Goal: Information Seeking & Learning: Learn about a topic

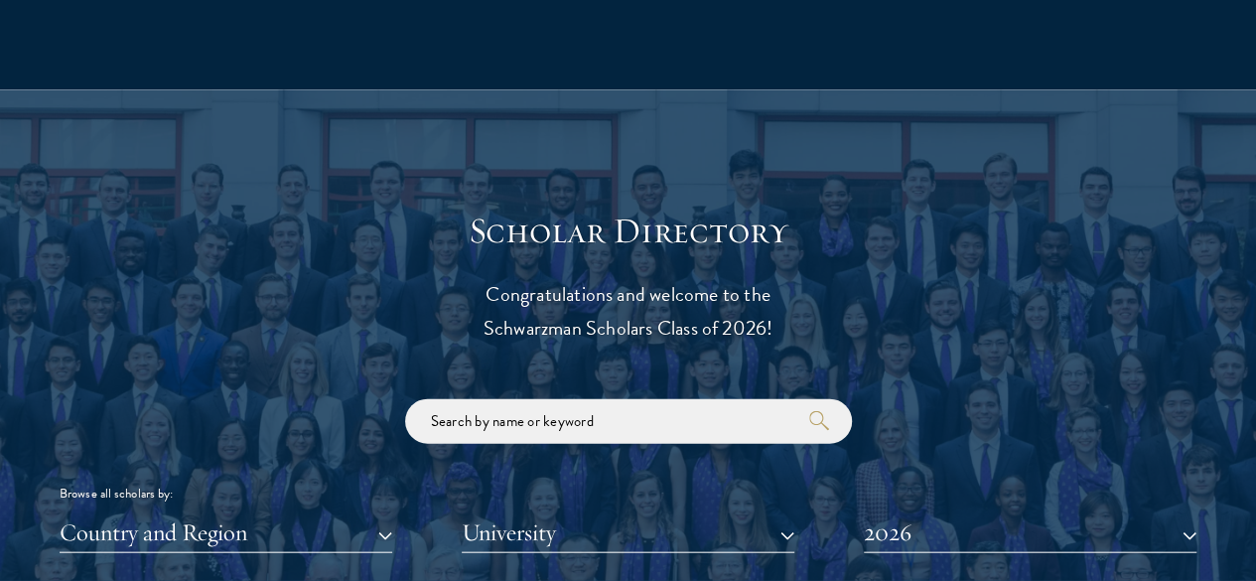
scroll to position [2199, 0]
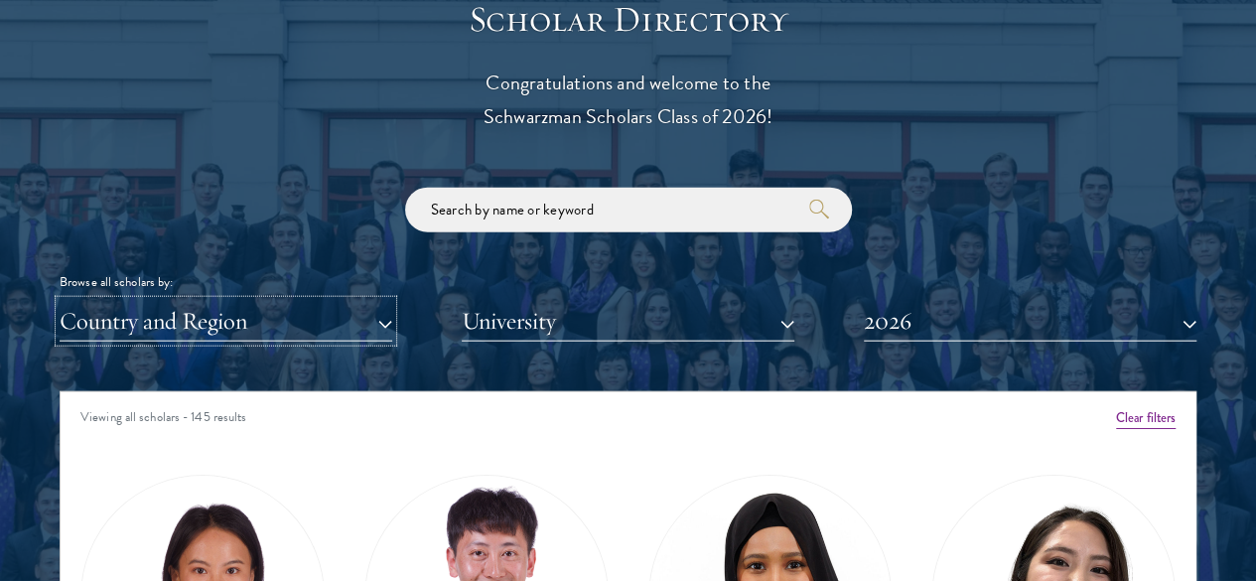
click at [352, 301] on button "Country and Region" at bounding box center [226, 321] width 333 height 41
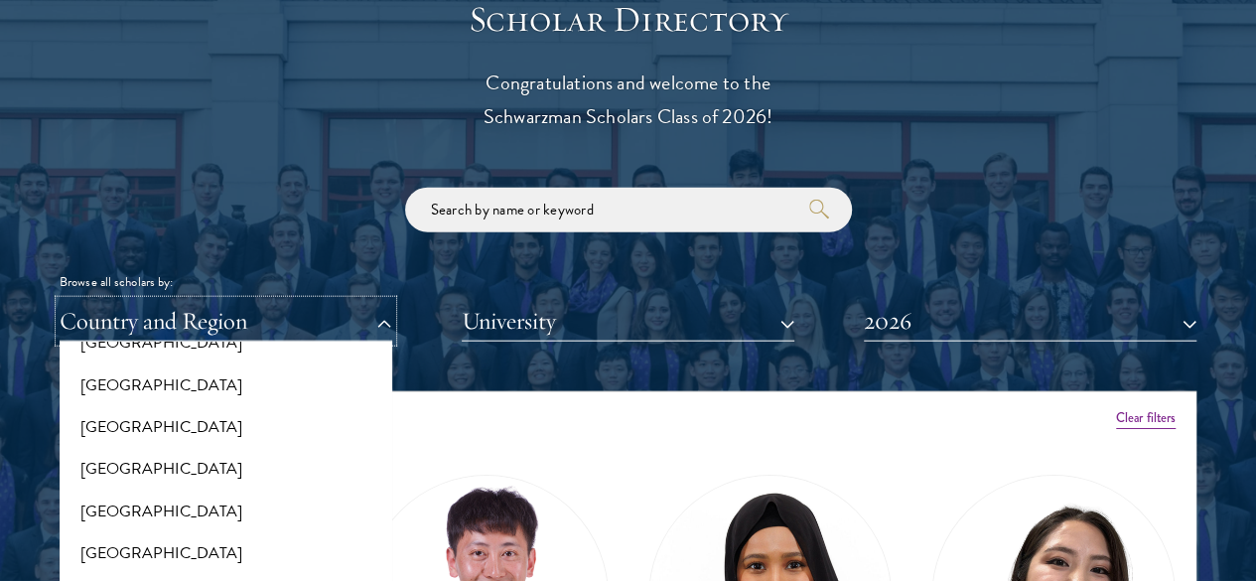
scroll to position [2141, 0]
click at [242, 490] on button "[GEOGRAPHIC_DATA]" at bounding box center [226, 511] width 321 height 42
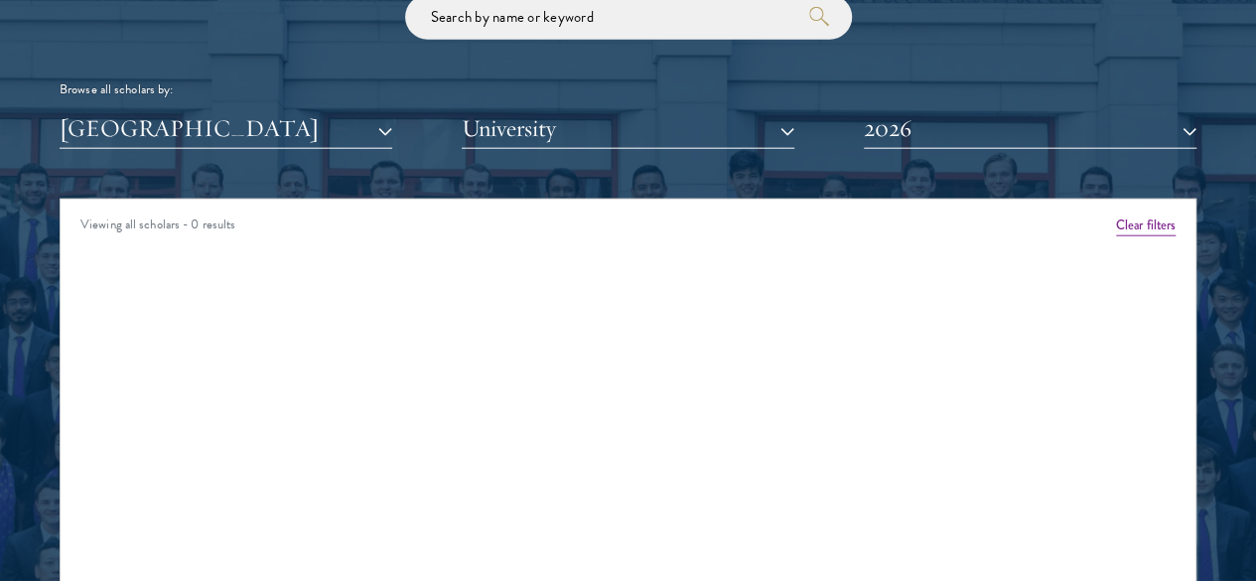
scroll to position [2393, 0]
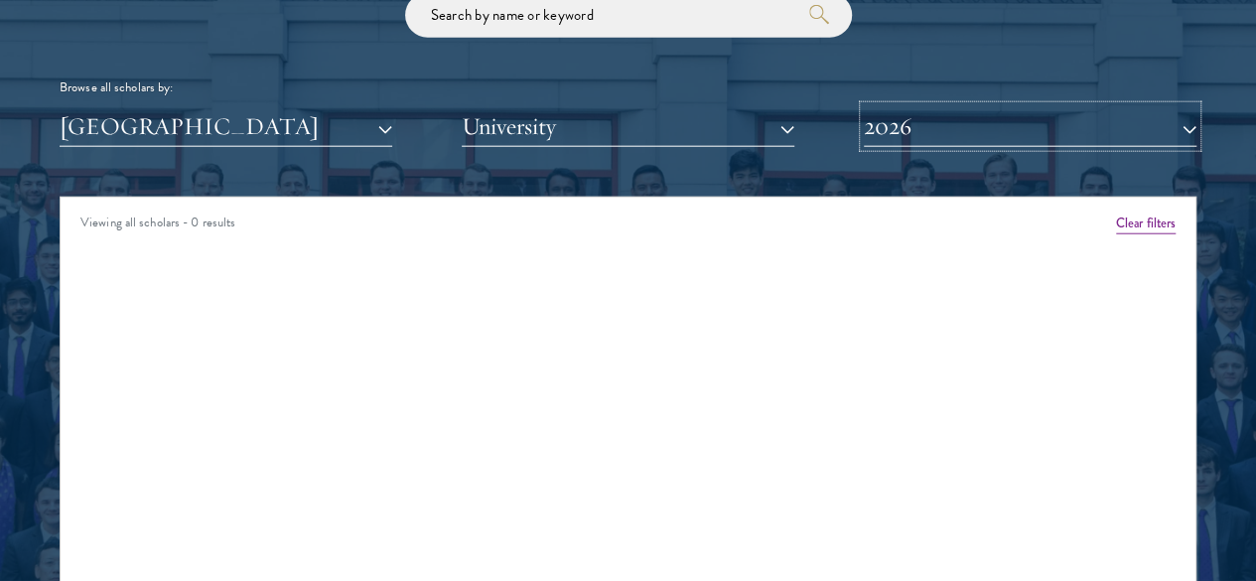
click at [884, 106] on button "2026" at bounding box center [1030, 126] width 333 height 41
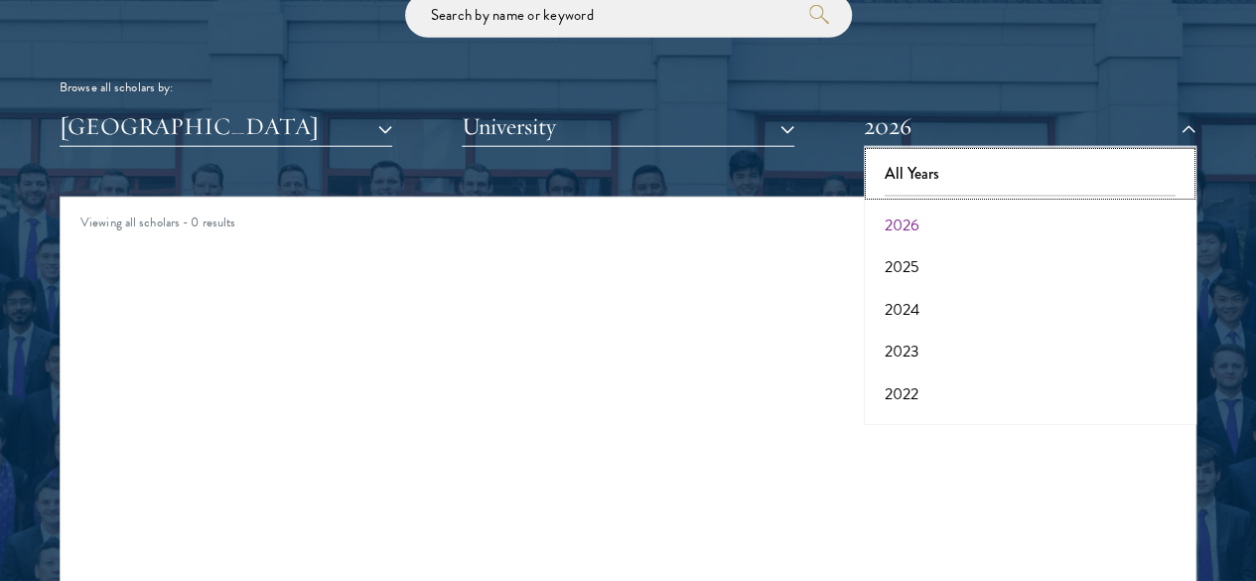
click at [912, 153] on button "All Years" at bounding box center [1030, 174] width 321 height 42
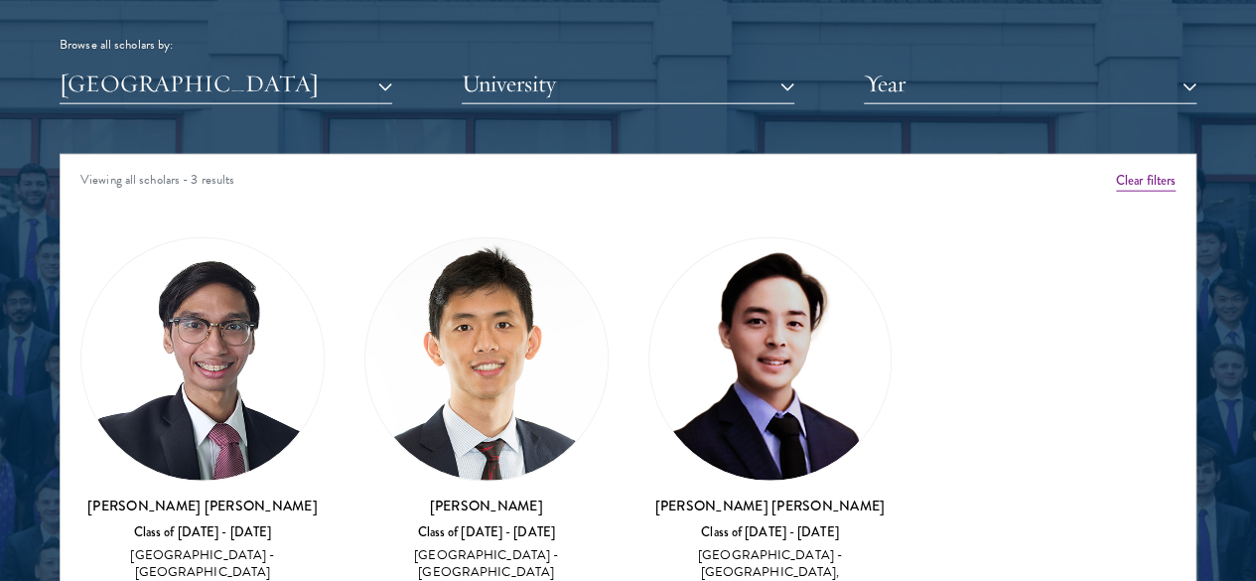
scroll to position [2437, 0]
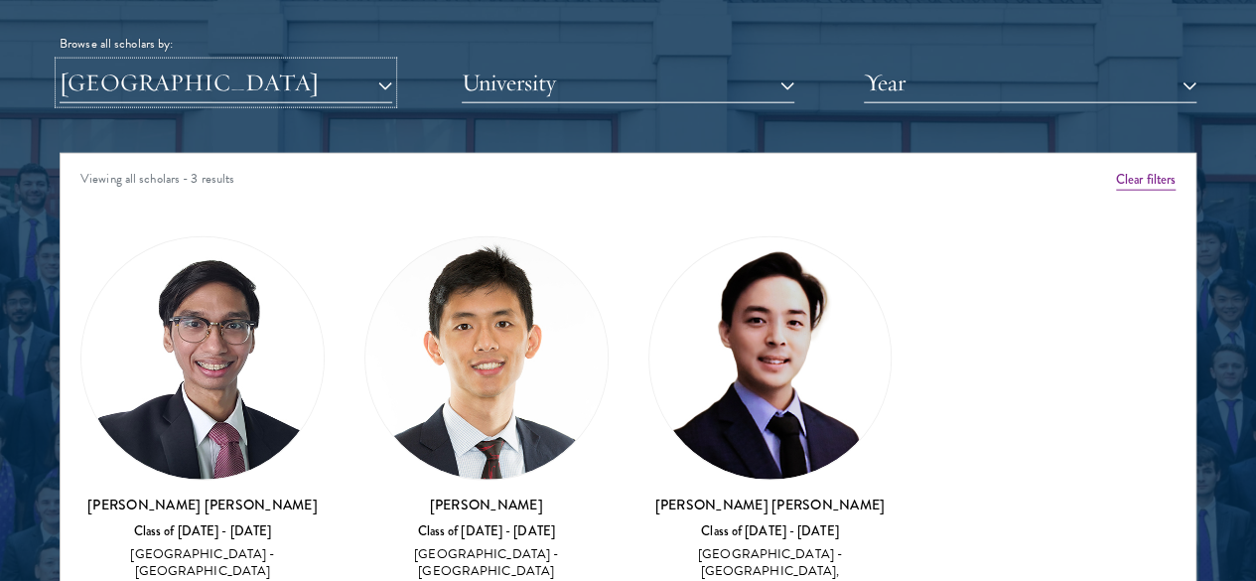
click at [371, 63] on button "[GEOGRAPHIC_DATA]" at bounding box center [226, 83] width 333 height 41
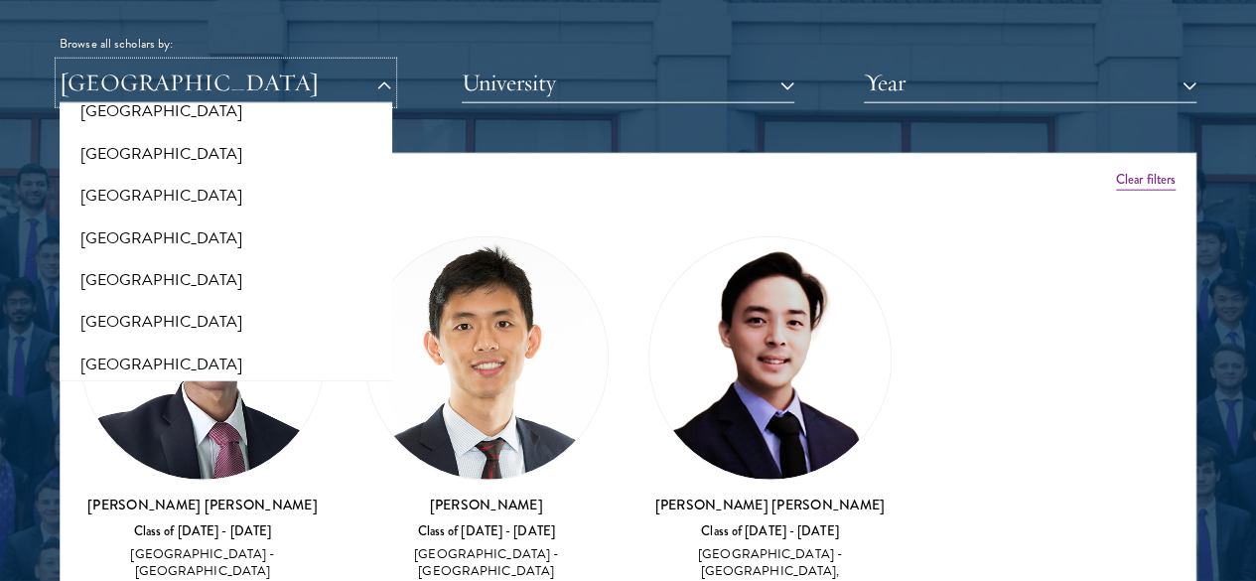
scroll to position [3261, 0]
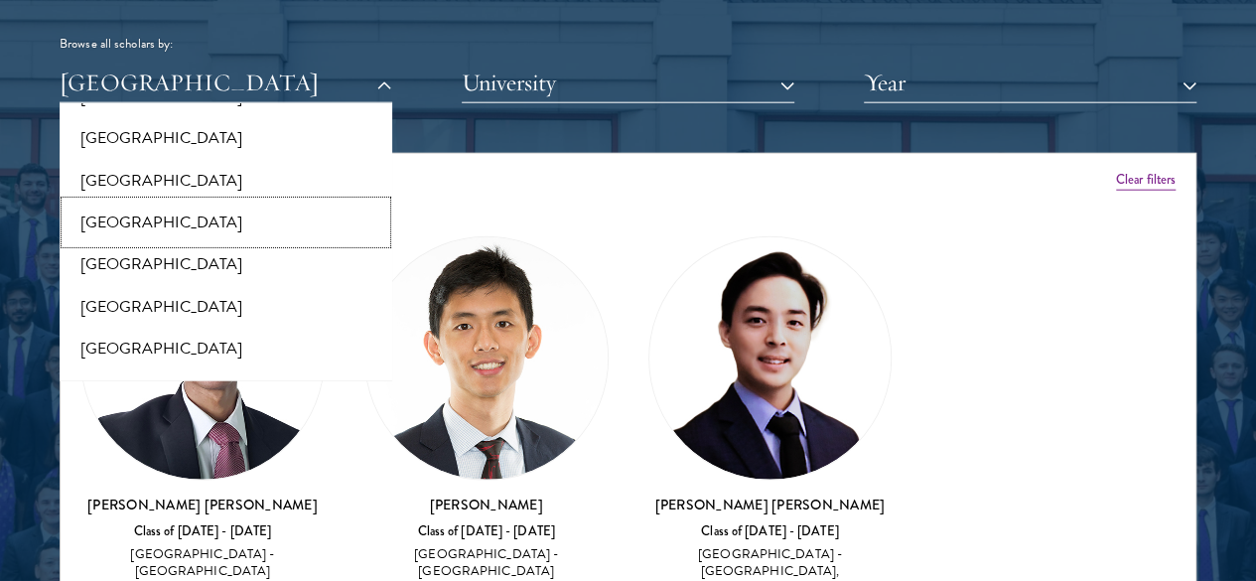
click at [212, 202] on button "[GEOGRAPHIC_DATA]" at bounding box center [226, 223] width 321 height 42
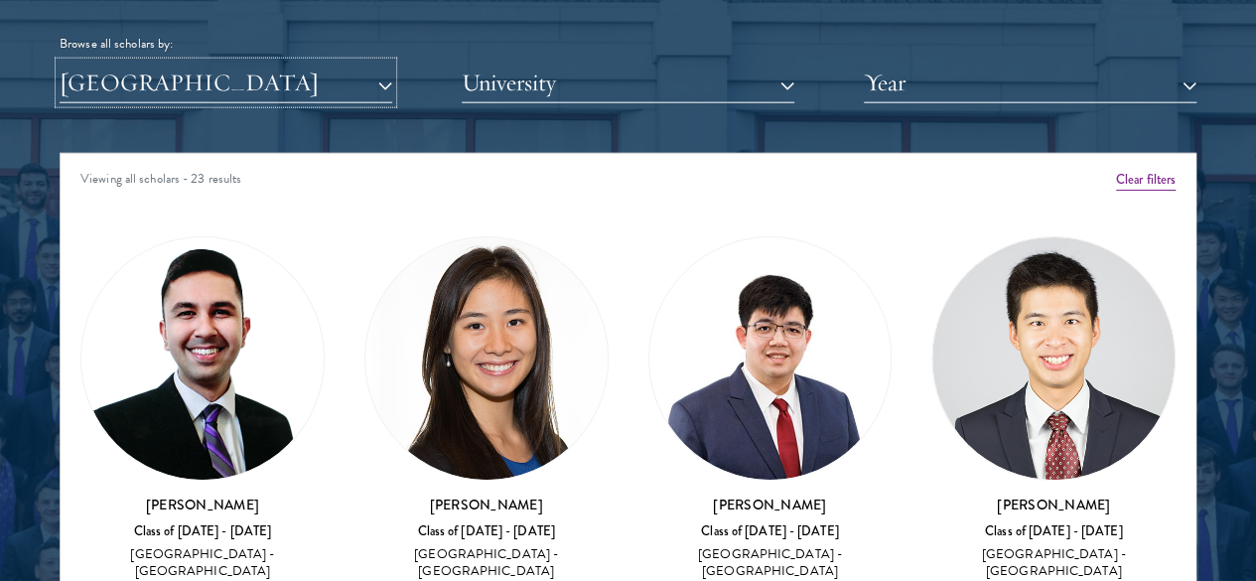
click at [336, 63] on button "[GEOGRAPHIC_DATA]" at bounding box center [226, 83] width 333 height 41
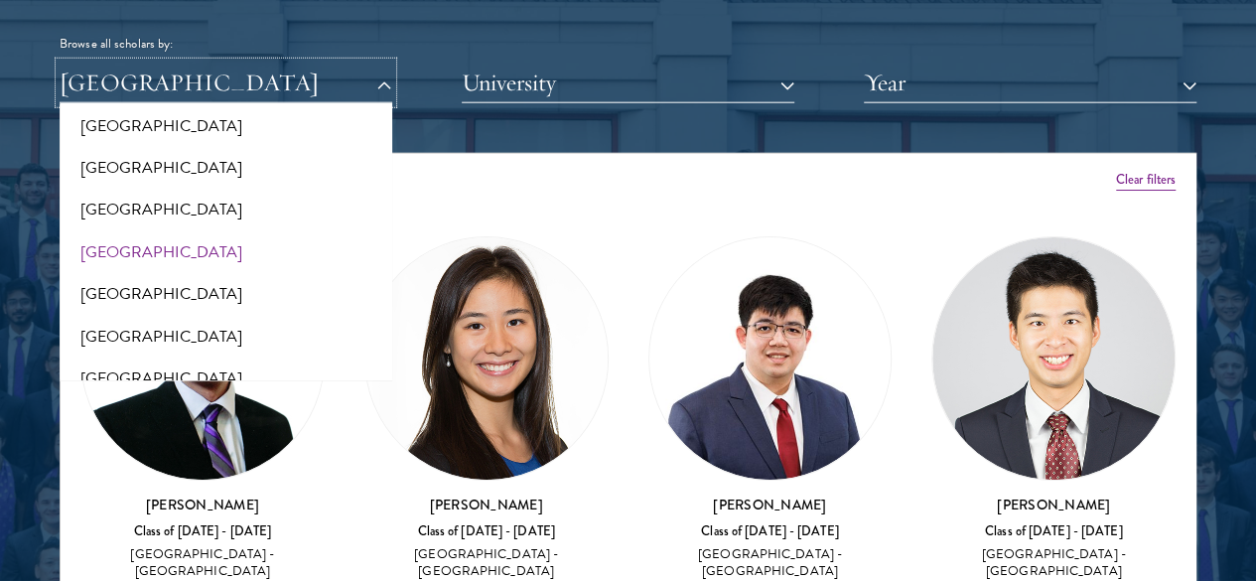
scroll to position [3115, 0]
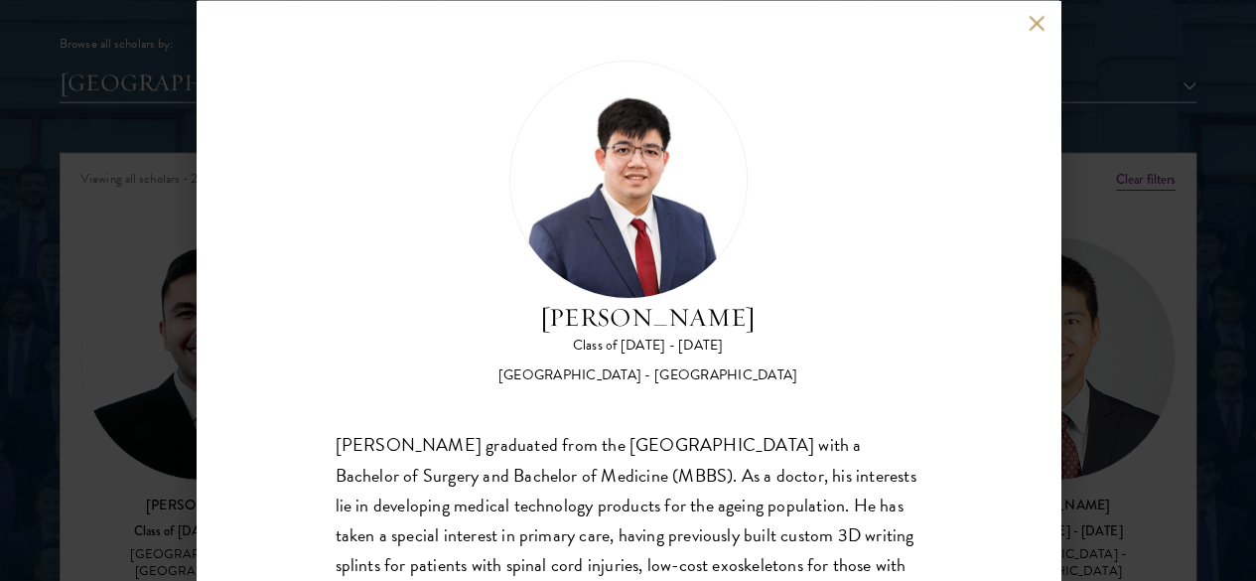
click at [1033, 19] on button at bounding box center [1037, 23] width 17 height 17
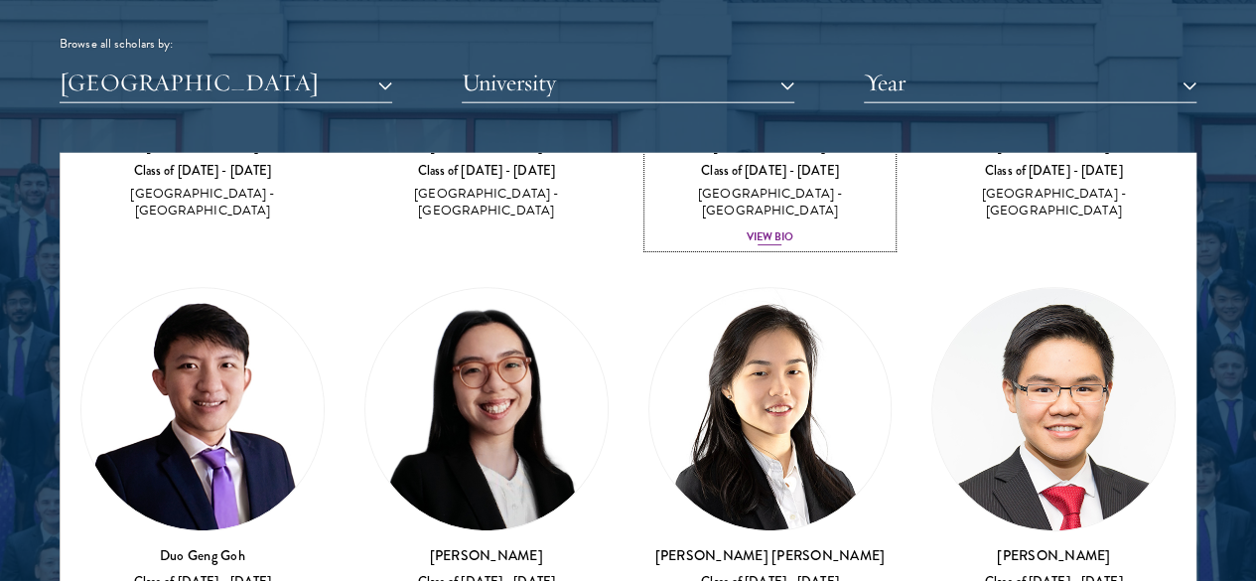
scroll to position [365, 0]
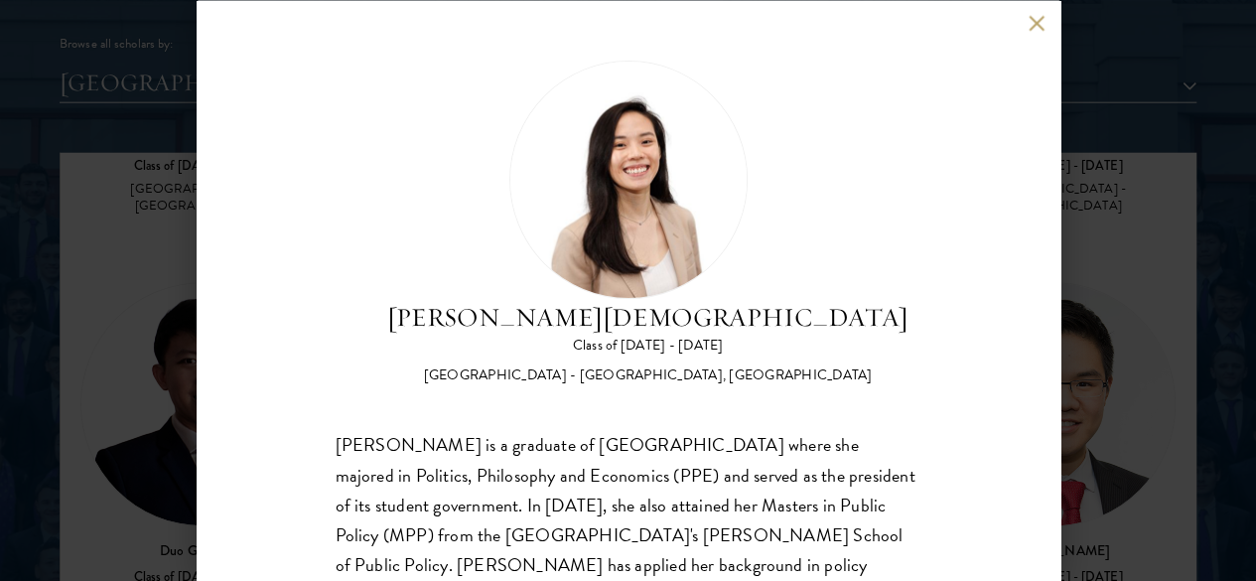
click at [1025, 29] on div "[PERSON_NAME] Class of [DATE] - [DATE] [GEOGRAPHIC_DATA] - [GEOGRAPHIC_DATA], […" at bounding box center [629, 290] width 864 height 581
click at [1031, 29] on button at bounding box center [1037, 23] width 17 height 17
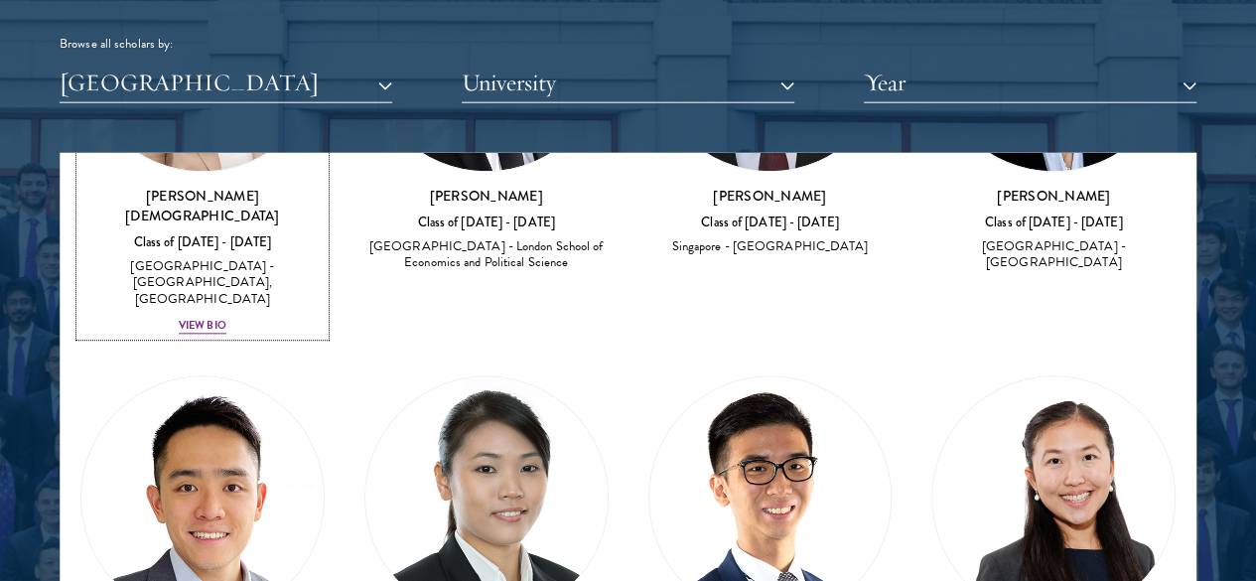
scroll to position [1103, 0]
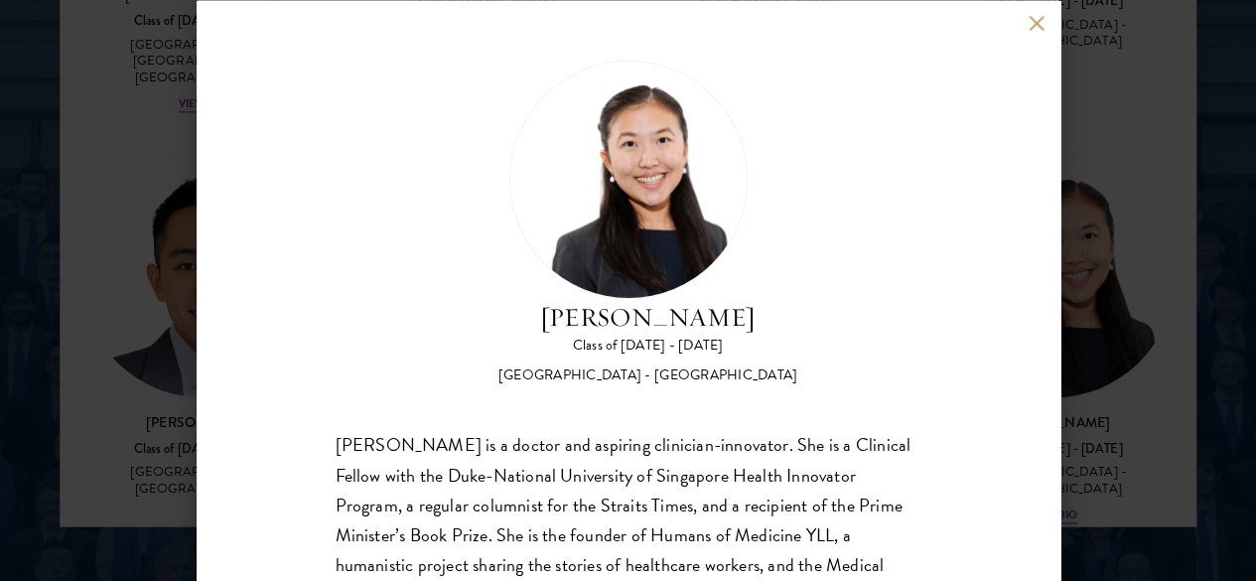
click at [1035, 18] on button at bounding box center [1037, 23] width 17 height 17
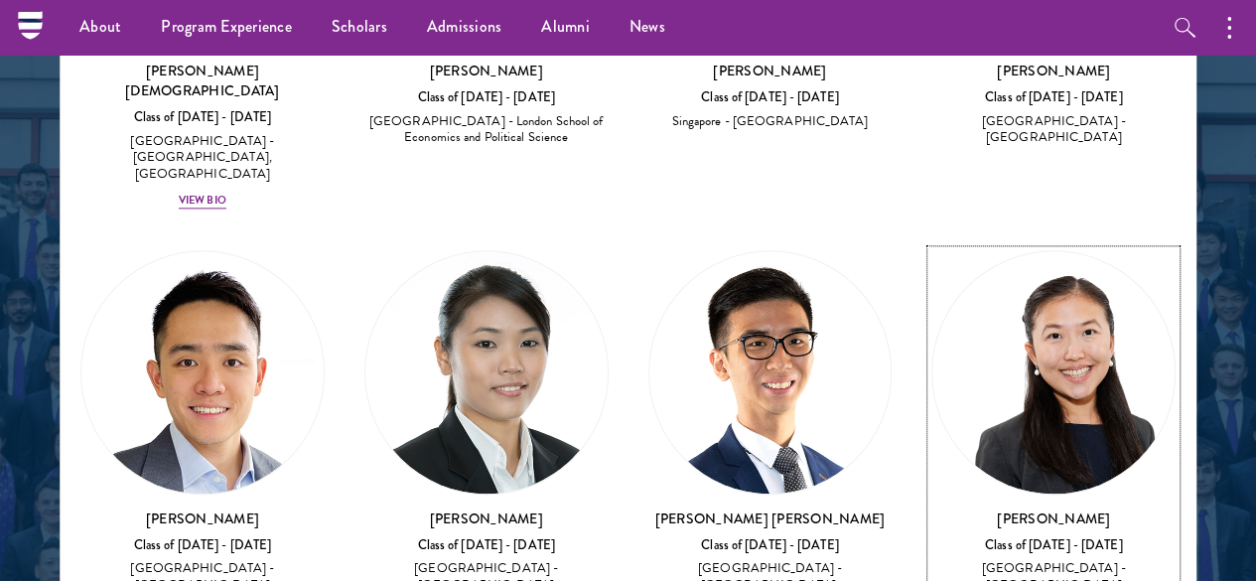
scroll to position [1202, 0]
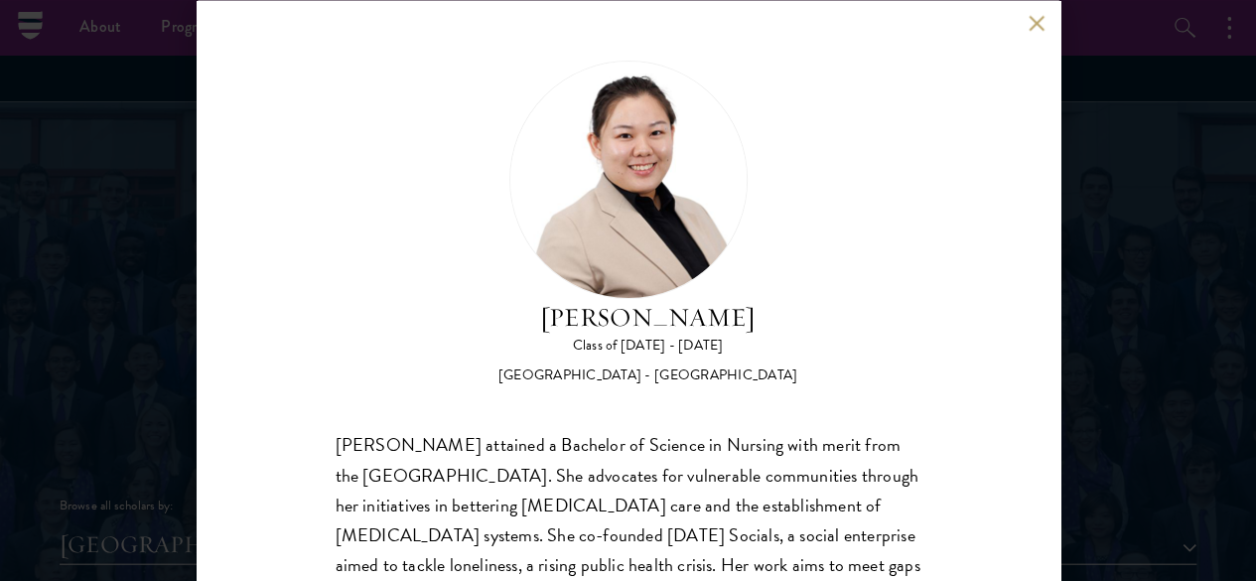
click at [1038, 23] on button at bounding box center [1037, 23] width 17 height 17
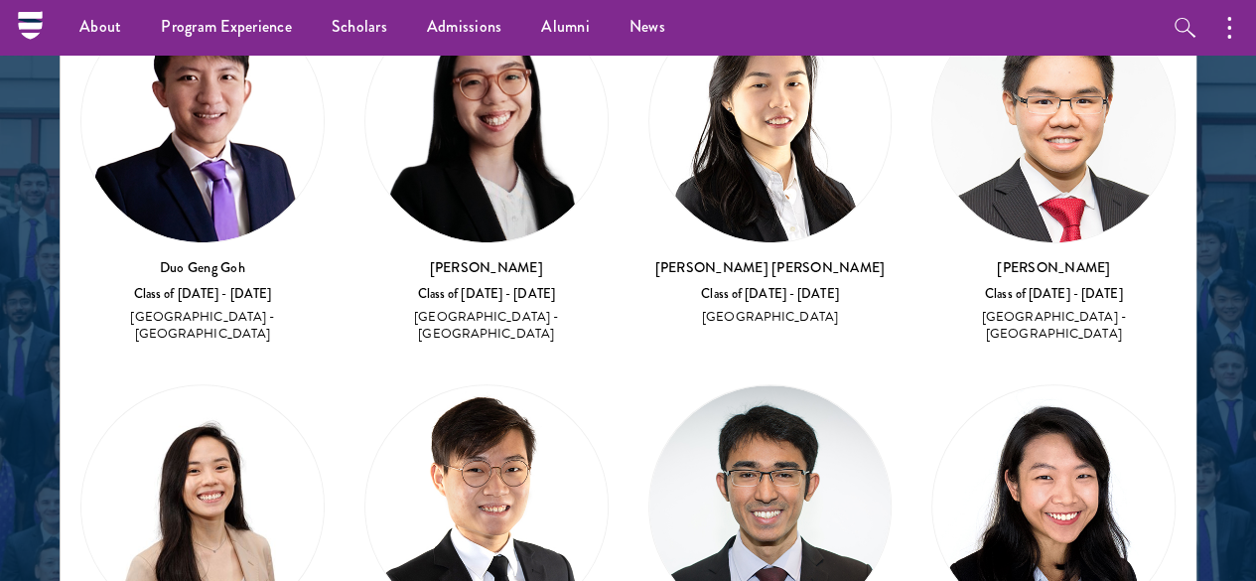
scroll to position [483, 0]
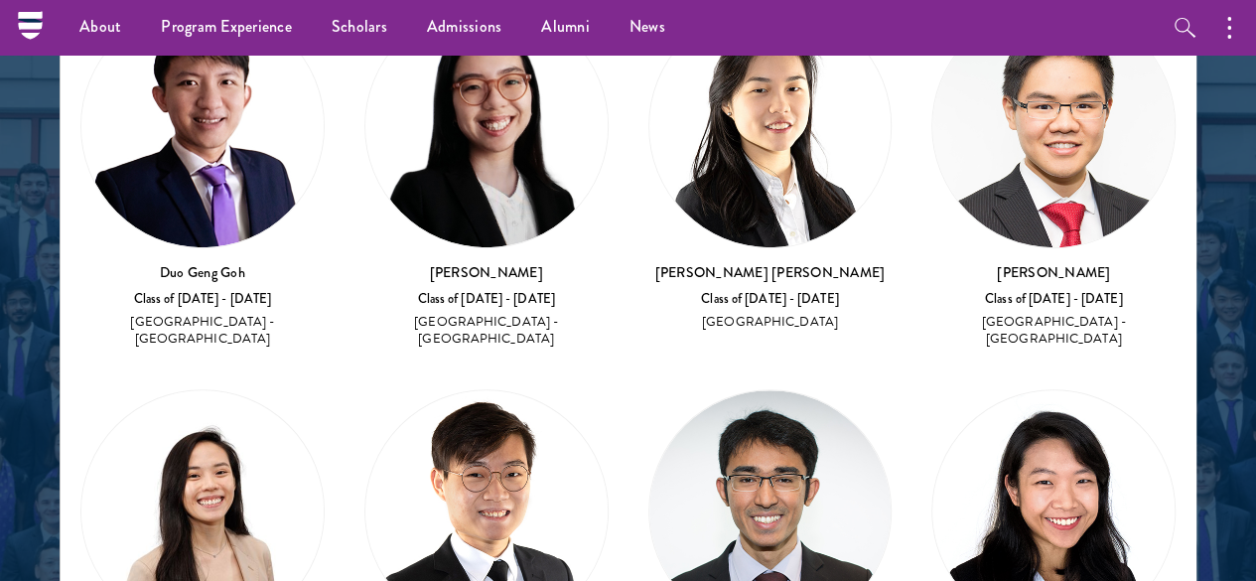
drag, startPoint x: 451, startPoint y: 428, endPoint x: 375, endPoint y: 401, distance: 80.1
drag, startPoint x: 451, startPoint y: 424, endPoint x: 367, endPoint y: 395, distance: 88.2
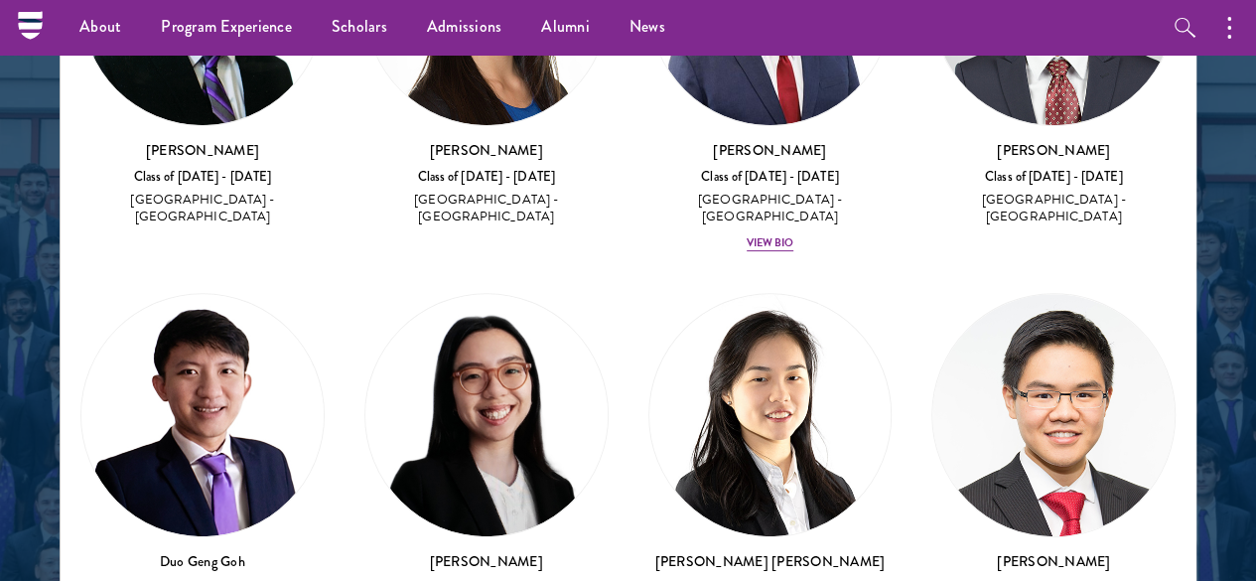
scroll to position [123, 0]
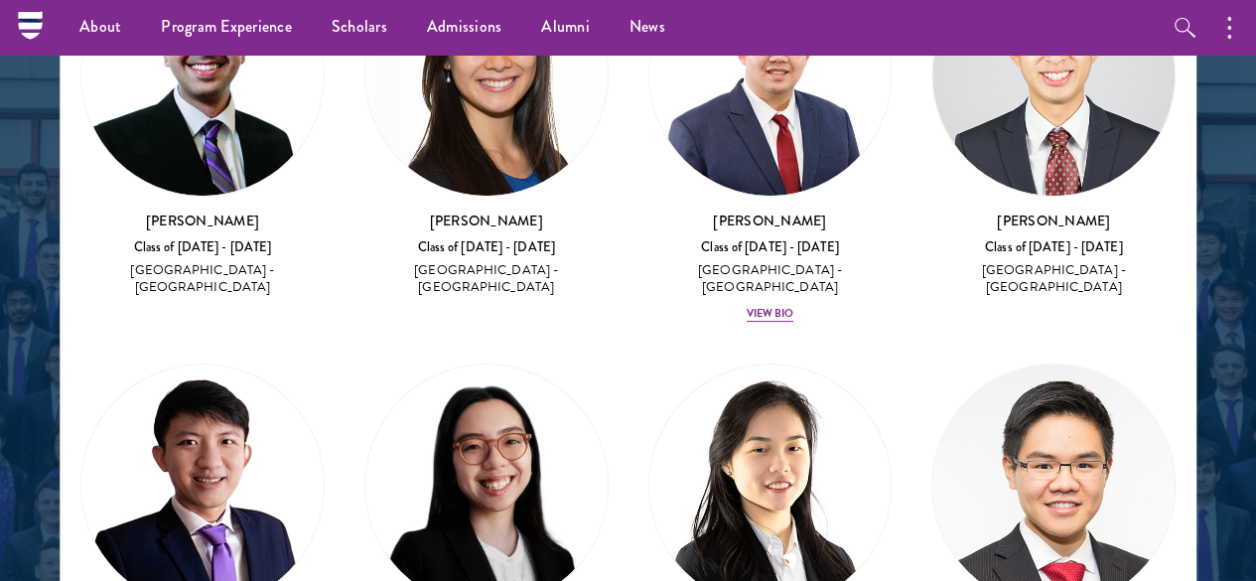
drag, startPoint x: 495, startPoint y: 407, endPoint x: 371, endPoint y: 404, distance: 123.2
drag, startPoint x: 495, startPoint y: 410, endPoint x: 360, endPoint y: 396, distance: 134.8
click at [648, 396] on div "[PERSON_NAME] [PERSON_NAME] Class of [DATE] - [DATE] [GEOGRAPHIC_DATA] - [GEOGR…" at bounding box center [770, 527] width 244 height 329
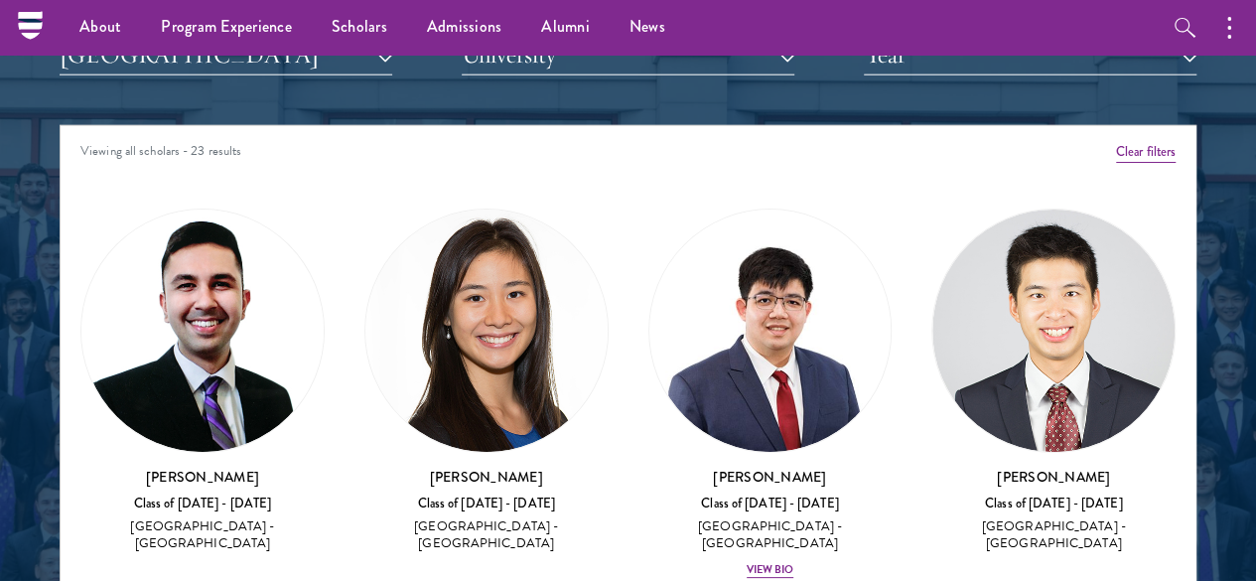
scroll to position [2461, 0]
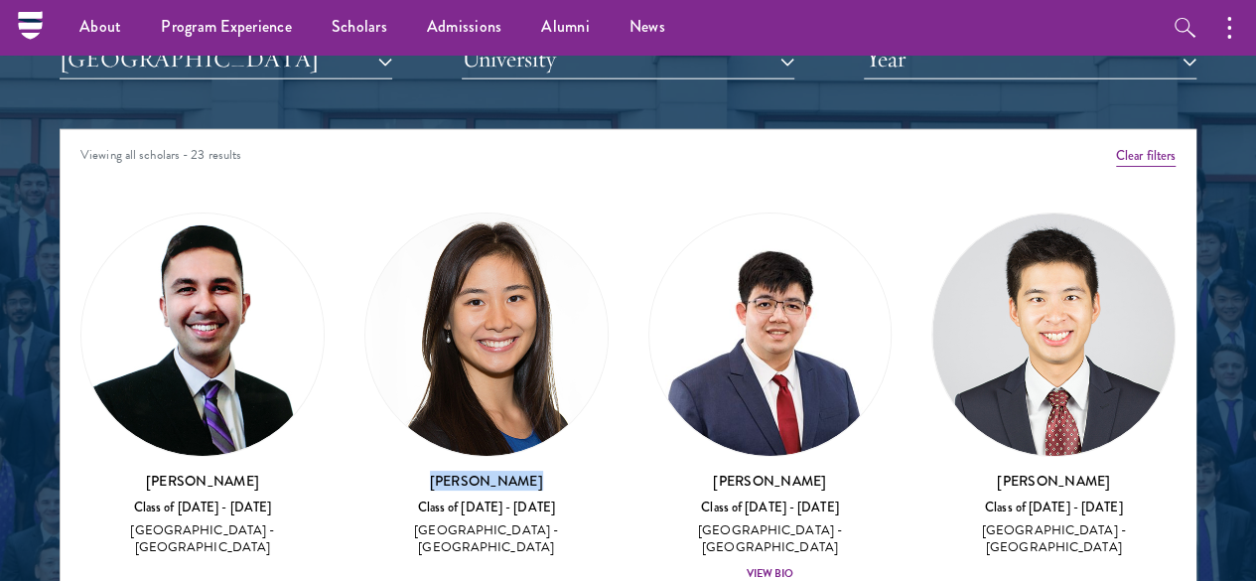
drag, startPoint x: 490, startPoint y: 337, endPoint x: 376, endPoint y: 345, distance: 113.5
click at [376, 471] on h3 "[PERSON_NAME]" at bounding box center [486, 481] width 244 height 20
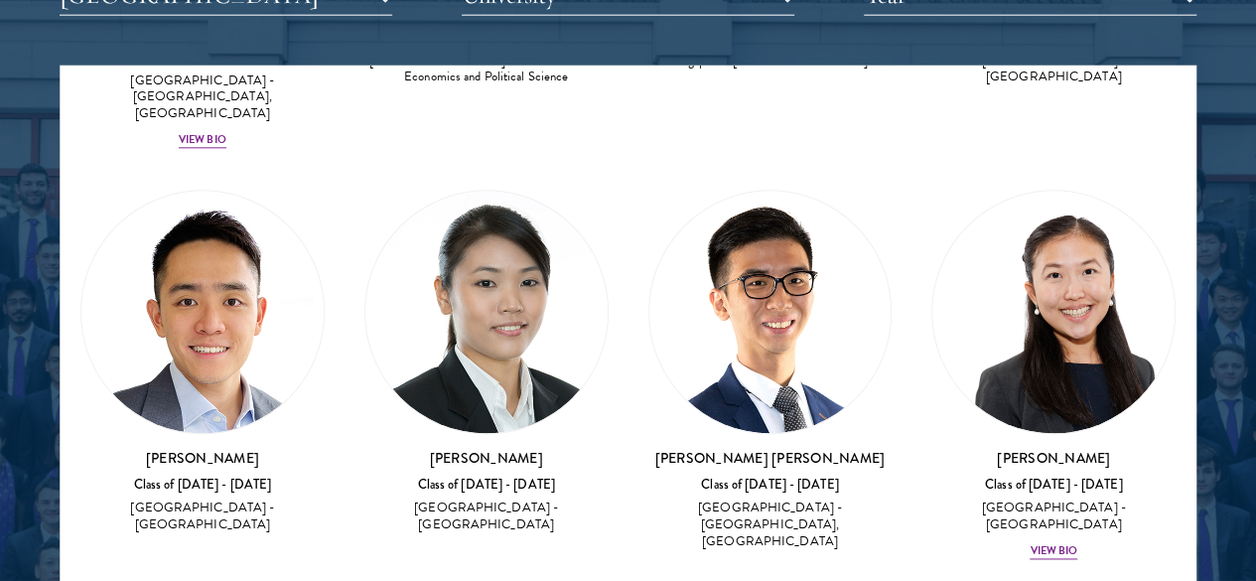
scroll to position [2524, 0]
drag, startPoint x: 298, startPoint y: 434, endPoint x: 180, endPoint y: 431, distance: 118.2
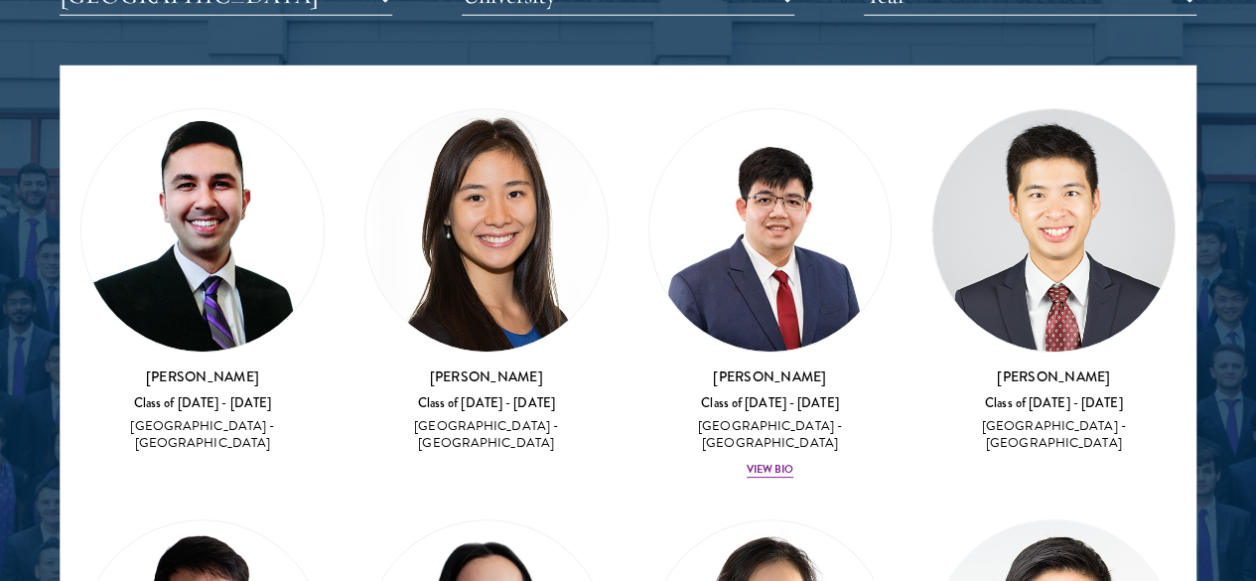
scroll to position [0, 0]
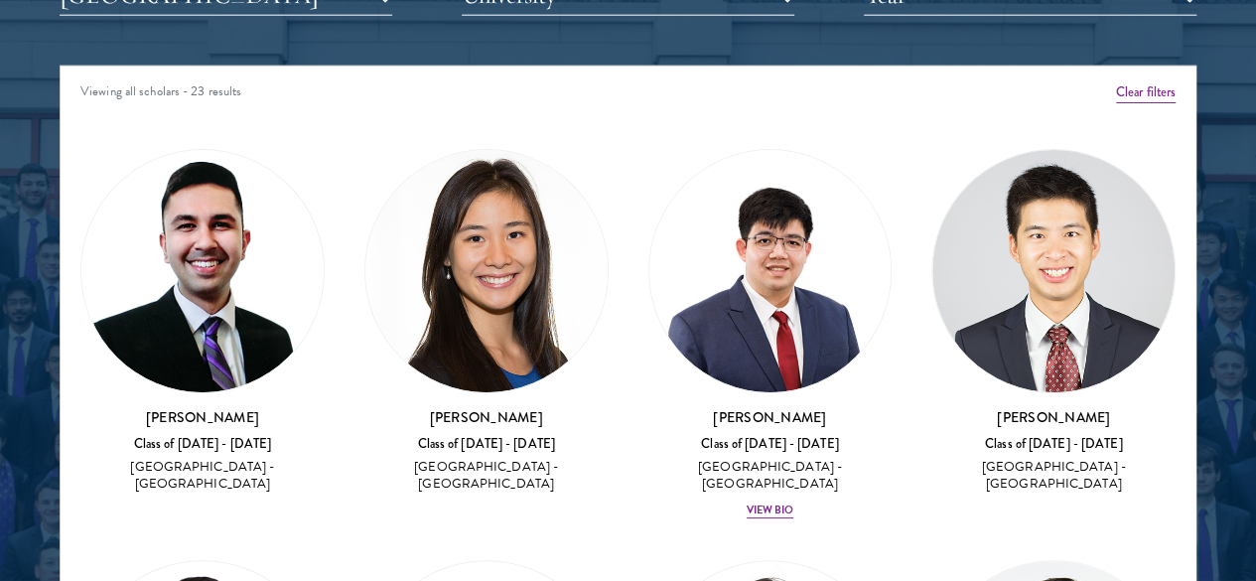
drag, startPoint x: 1065, startPoint y: 273, endPoint x: 935, endPoint y: 270, distance: 129.1
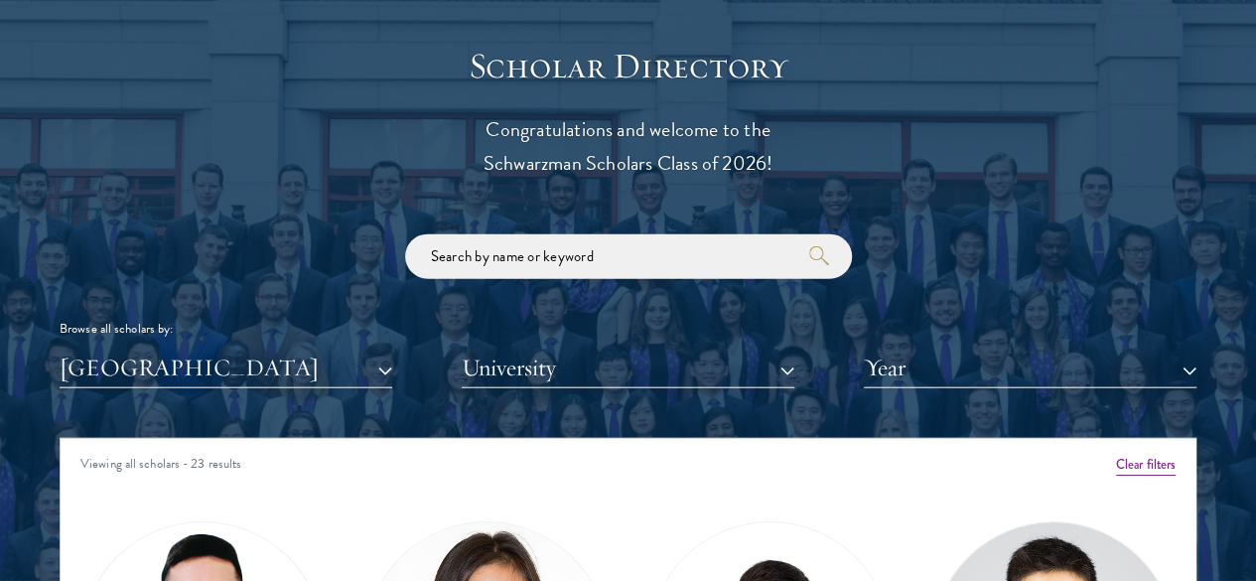
scroll to position [2154, 0]
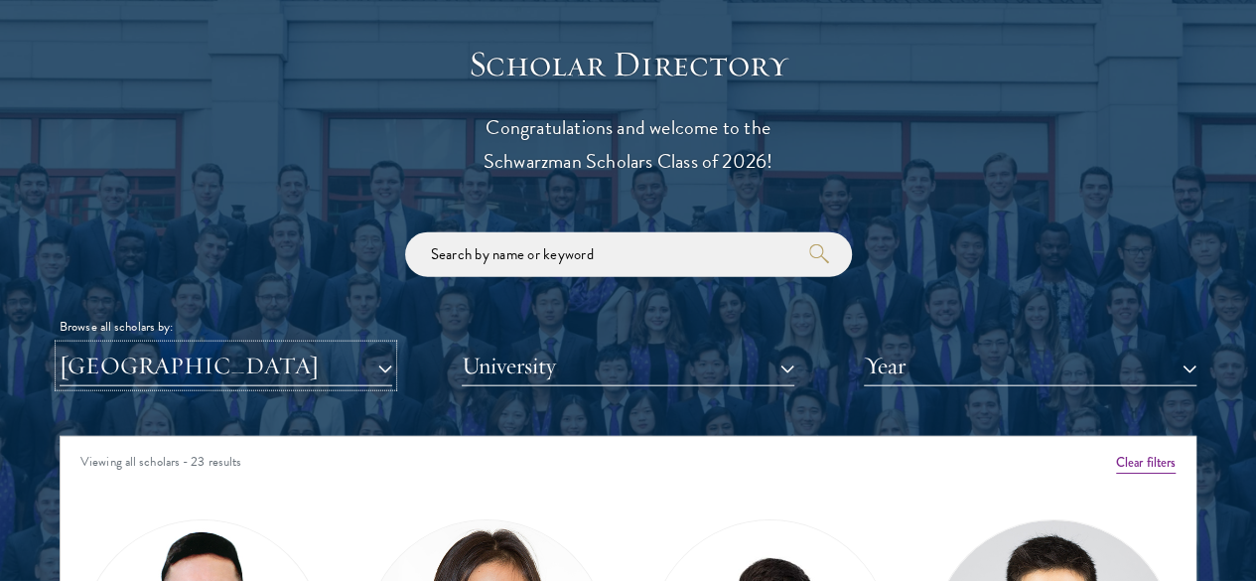
click at [354, 346] on button "[GEOGRAPHIC_DATA]" at bounding box center [226, 366] width 333 height 41
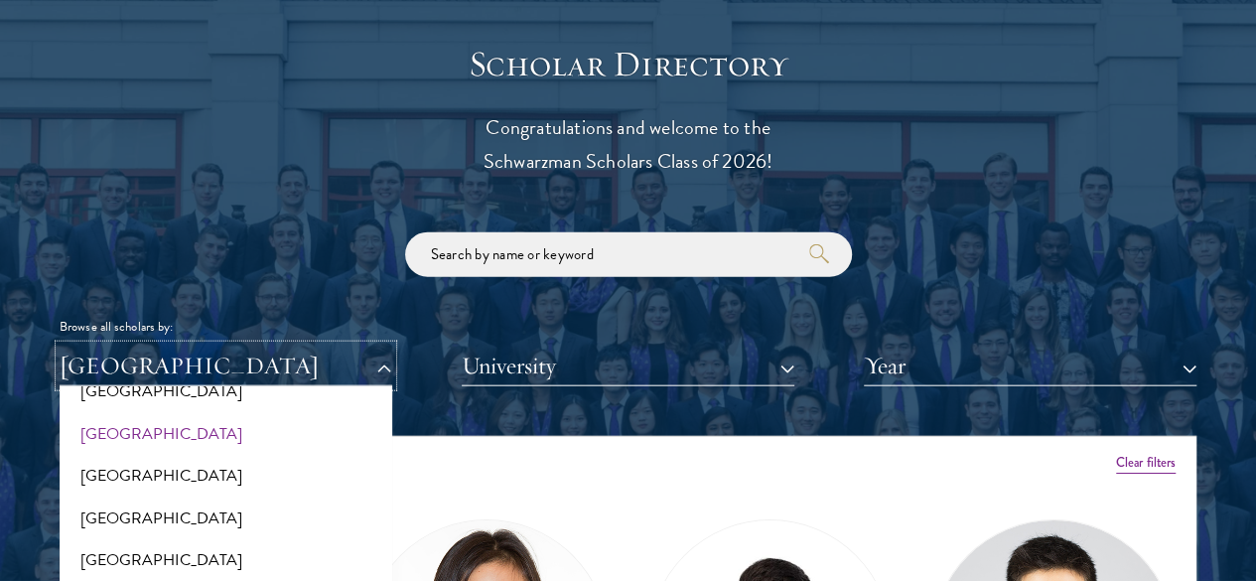
scroll to position [2246, 0]
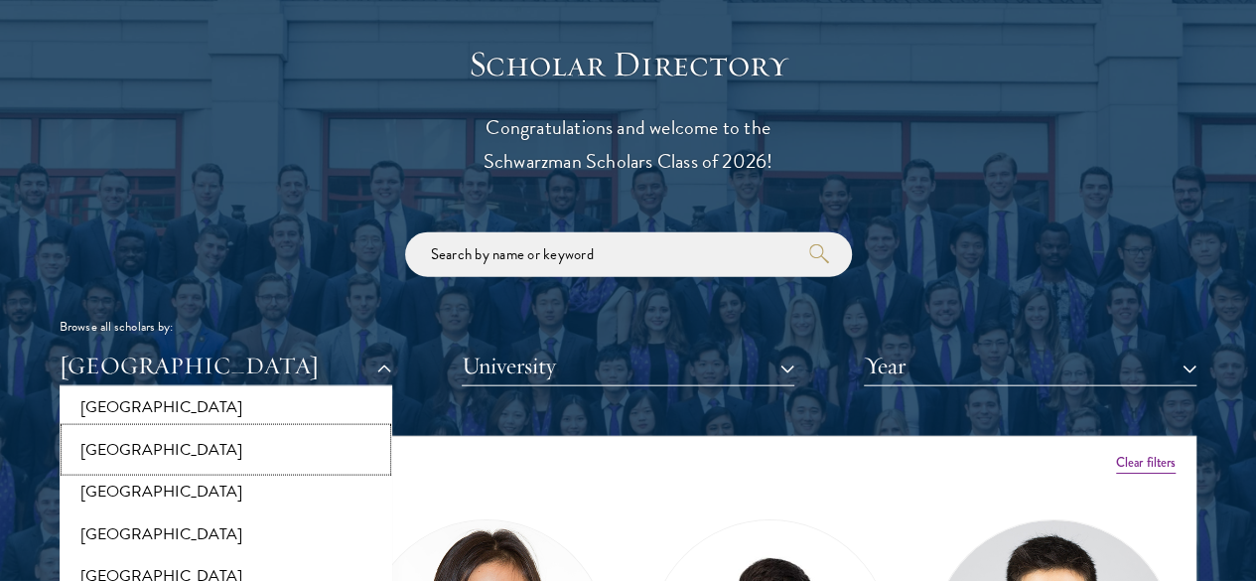
click at [201, 429] on button "[GEOGRAPHIC_DATA]" at bounding box center [226, 450] width 321 height 42
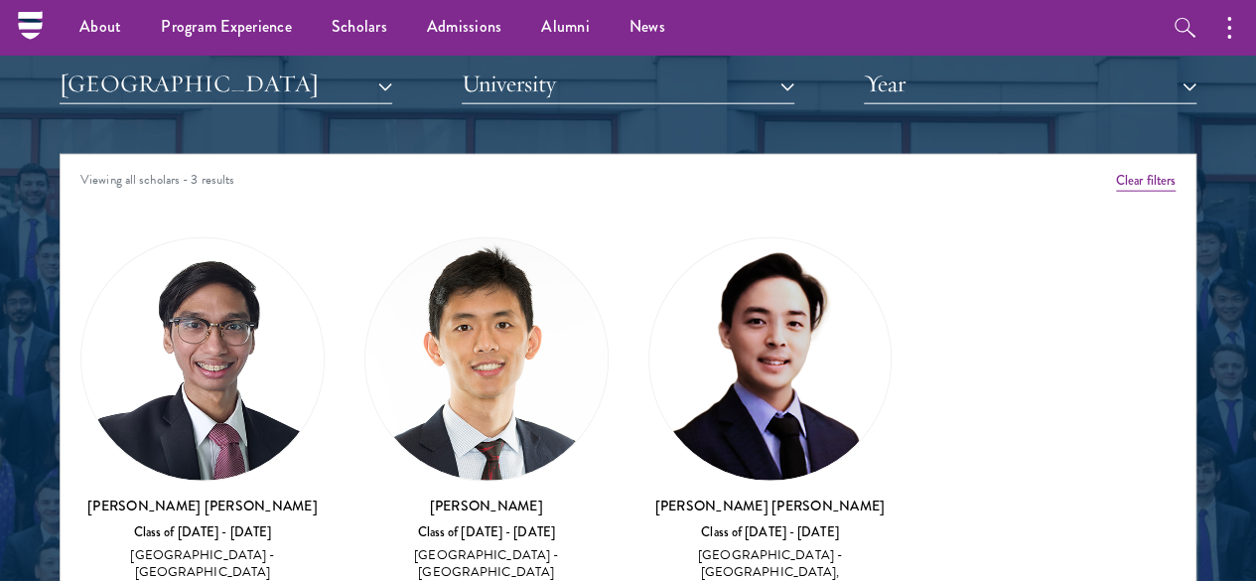
scroll to position [2434, 0]
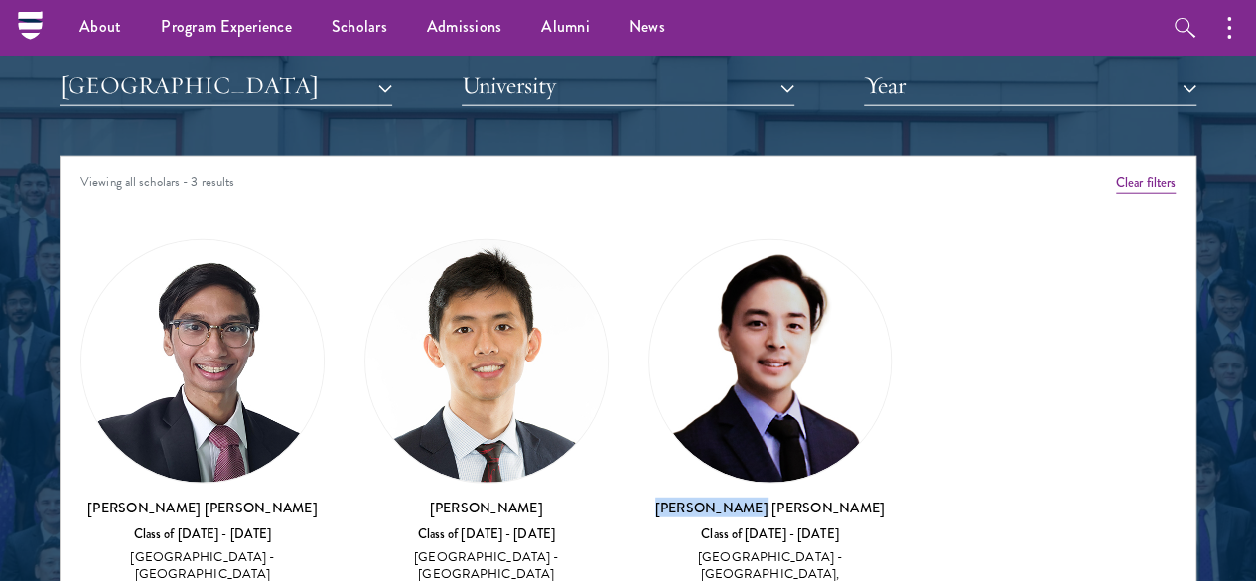
drag, startPoint x: 679, startPoint y: 366, endPoint x: 568, endPoint y: 361, distance: 111.3
click at [648, 497] on h3 "[PERSON_NAME] [PERSON_NAME]" at bounding box center [770, 507] width 244 height 20
drag, startPoint x: 502, startPoint y: 363, endPoint x: 355, endPoint y: 356, distance: 147.1
click at [364, 497] on h3 "[PERSON_NAME]" at bounding box center [486, 507] width 244 height 20
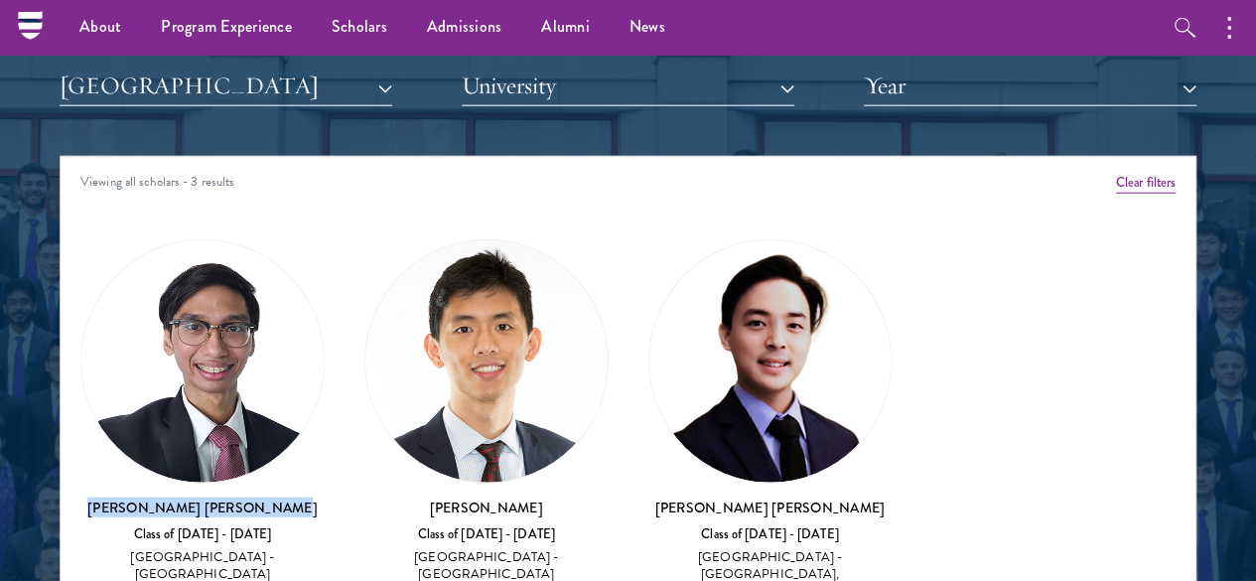
drag, startPoint x: 302, startPoint y: 398, endPoint x: 166, endPoint y: 357, distance: 142.0
click at [166, 497] on h3 "[PERSON_NAME] [PERSON_NAME]" at bounding box center [202, 507] width 244 height 20
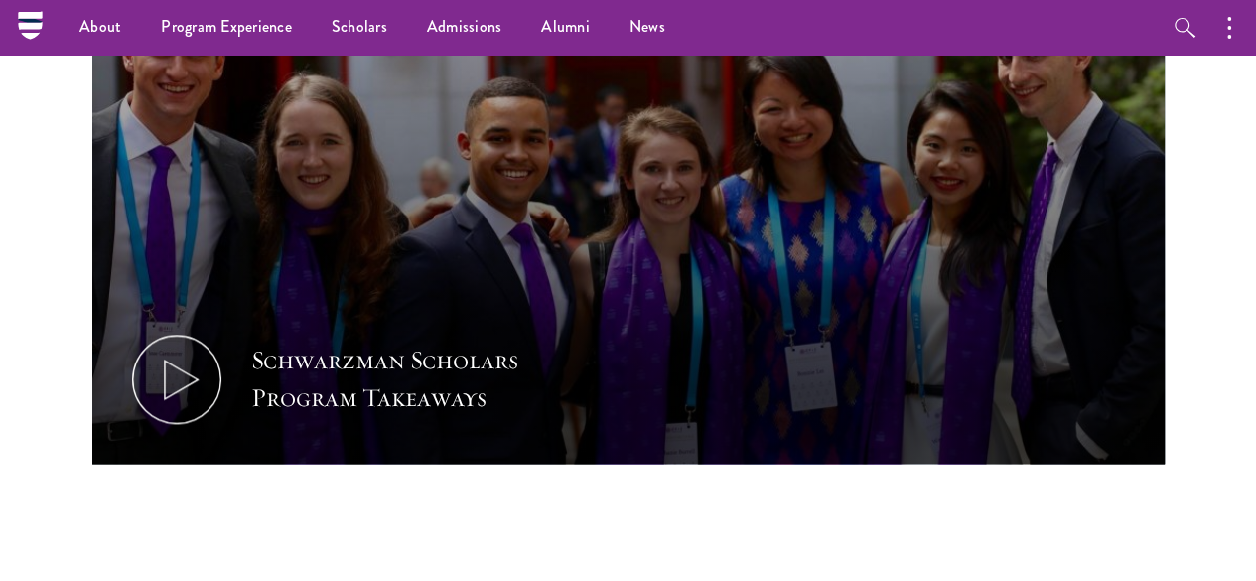
scroll to position [986, 0]
